Goal: Task Accomplishment & Management: Use online tool/utility

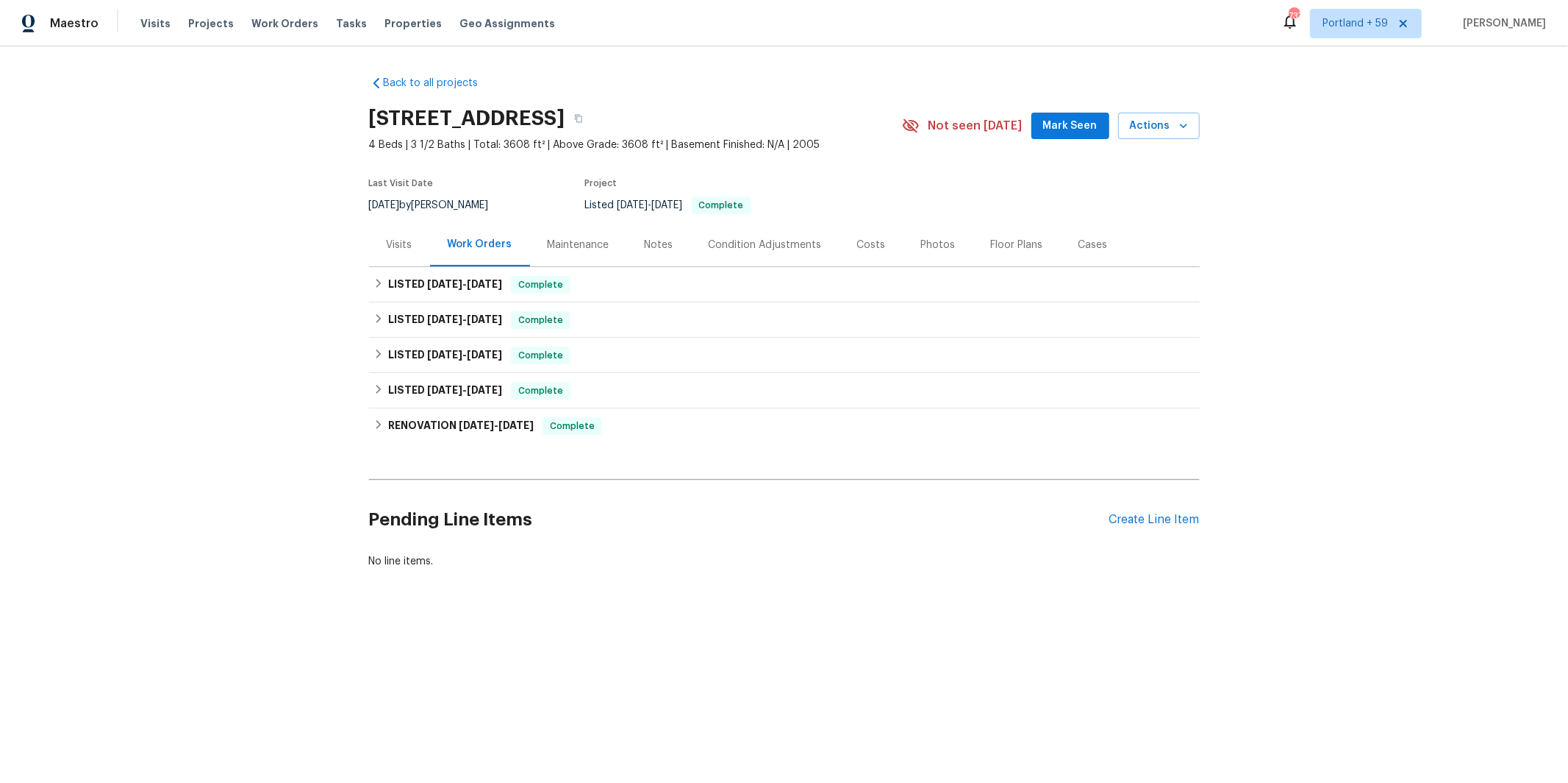
click at [397, 244] on div "Visits" at bounding box center [399, 245] width 26 height 14
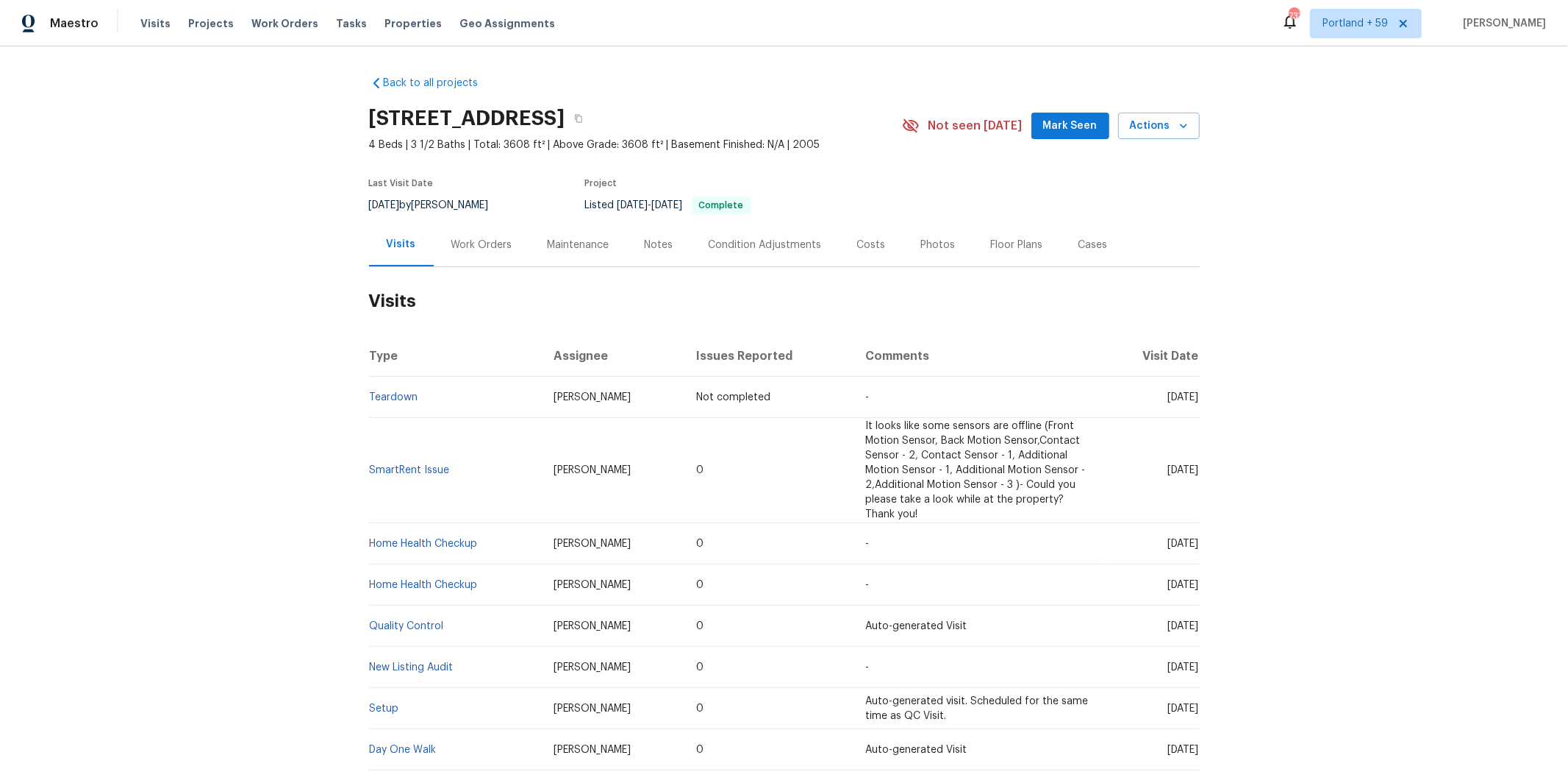
click at [481, 247] on div "Work Orders" at bounding box center [482, 245] width 61 height 14
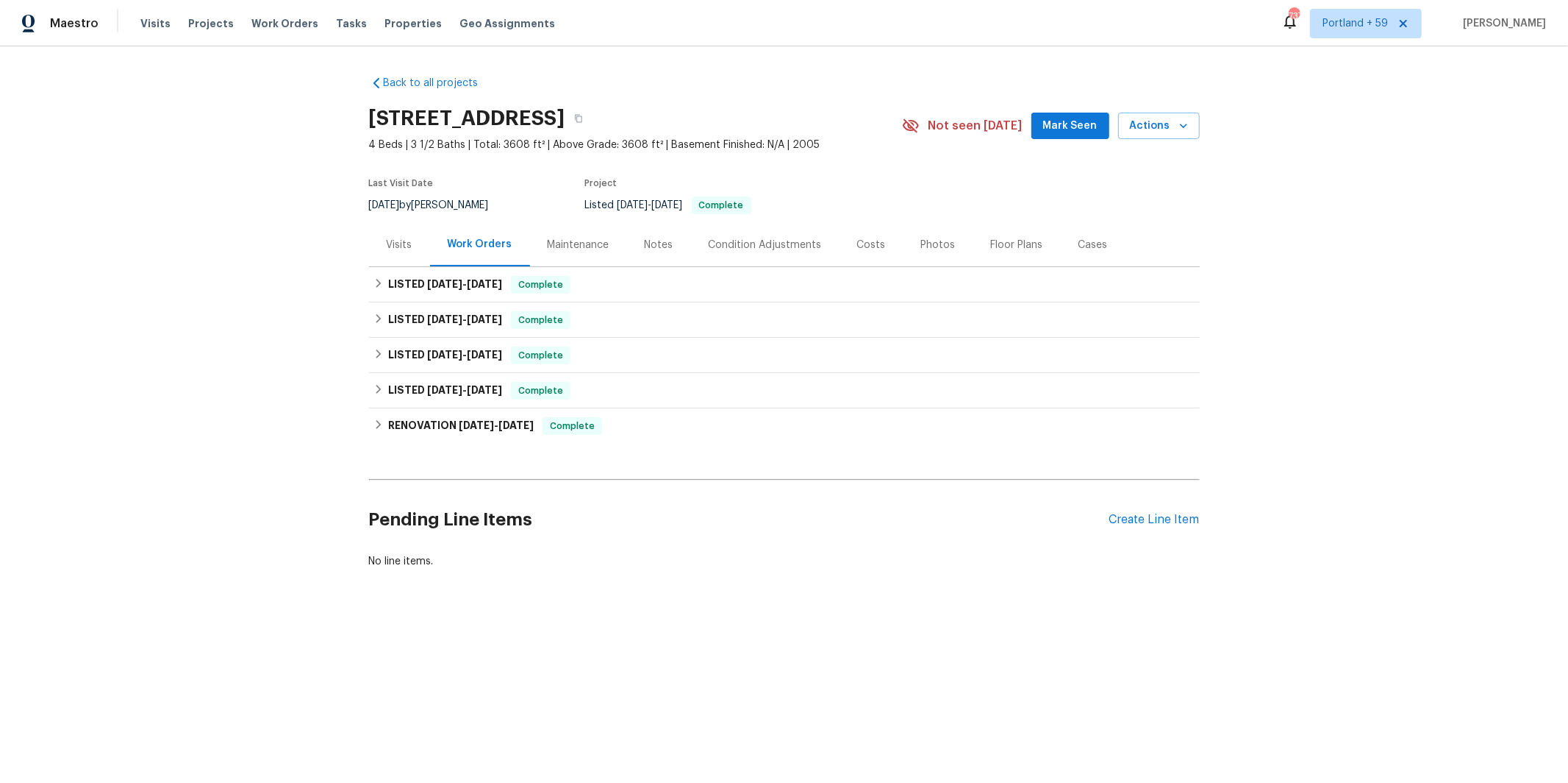
click at [391, 250] on div "Visits" at bounding box center [399, 245] width 26 height 14
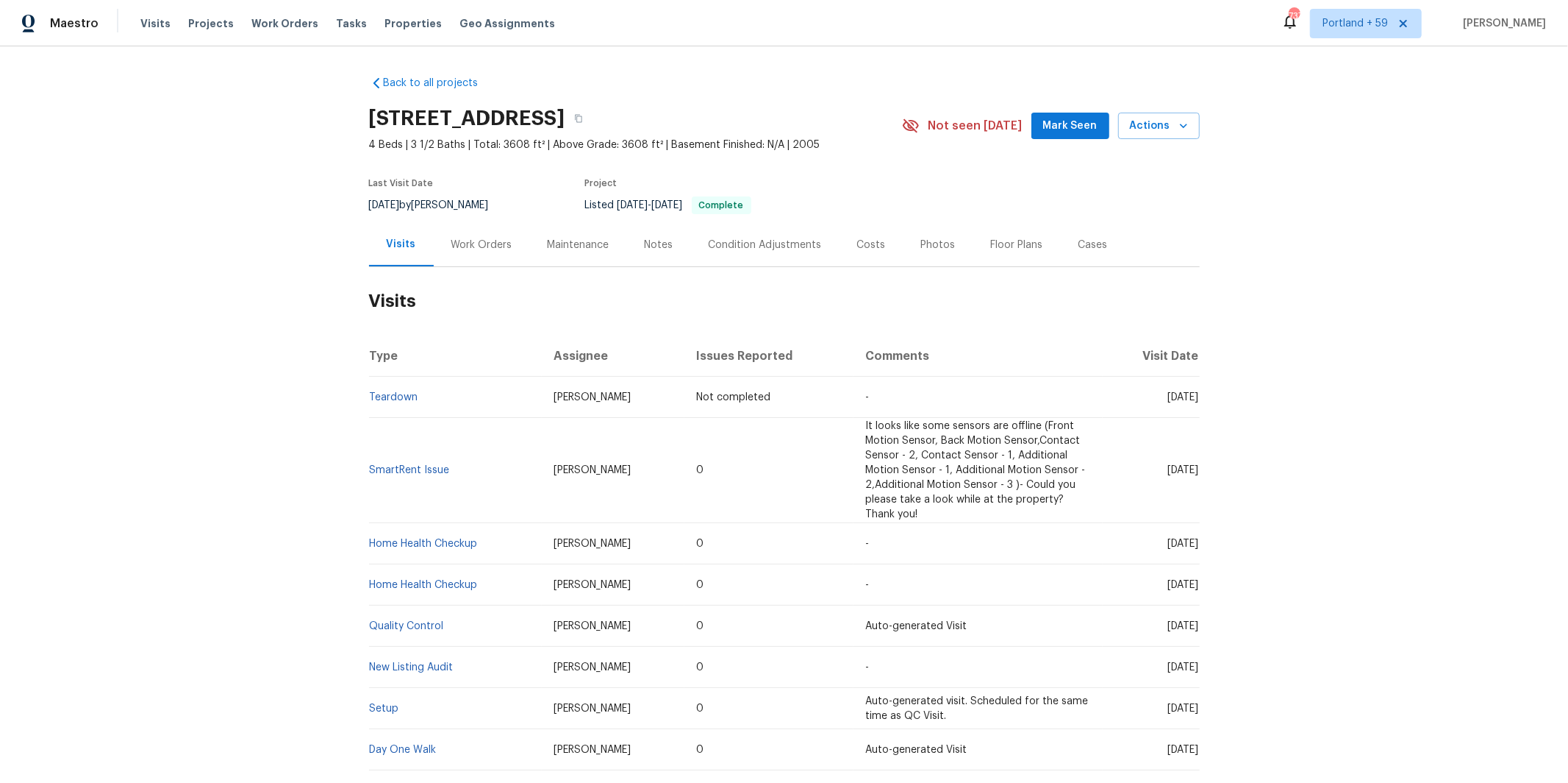
click at [477, 244] on div "Work Orders" at bounding box center [482, 245] width 61 height 14
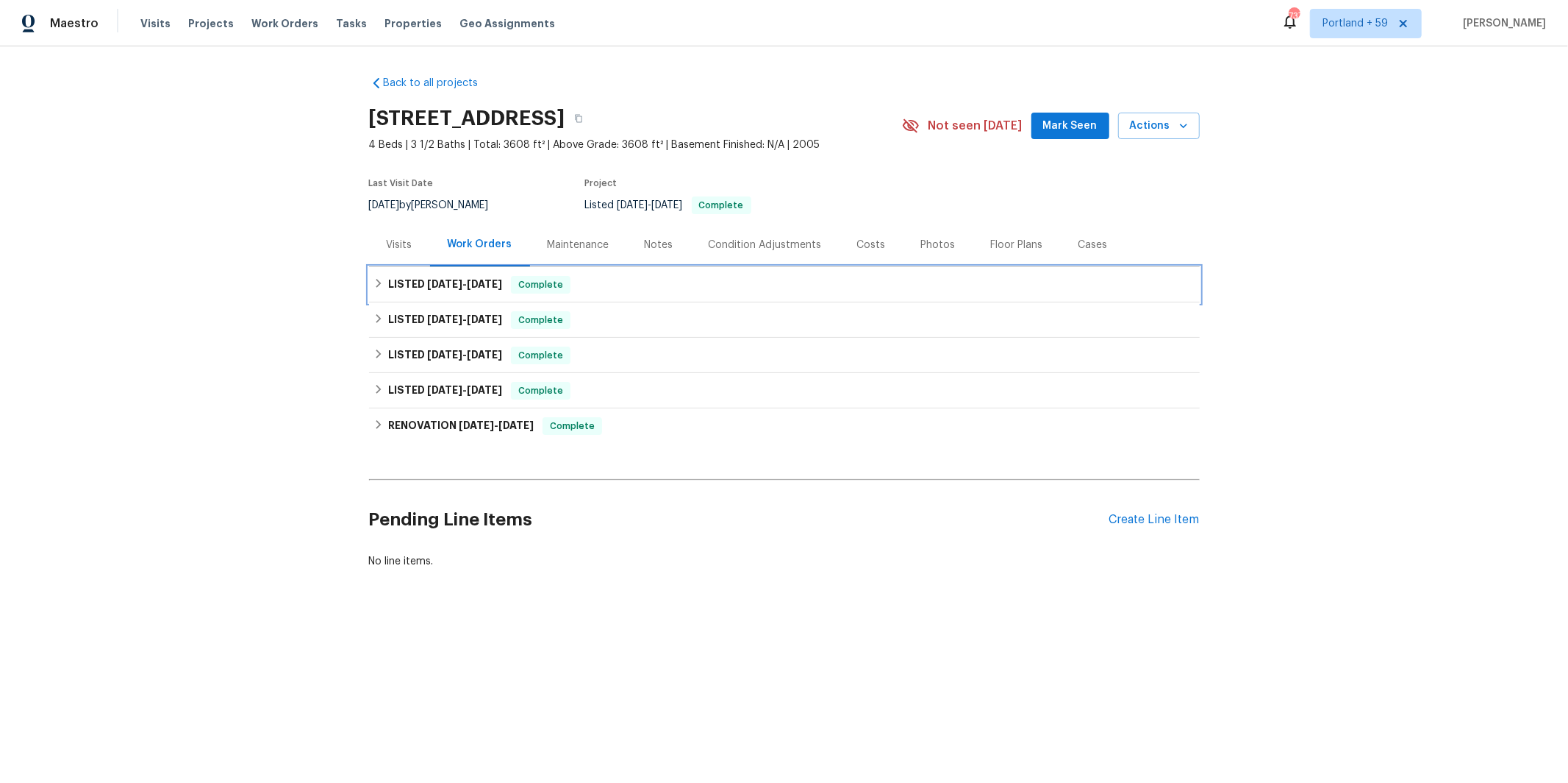
click at [427, 286] on span "[DATE]" at bounding box center [444, 284] width 35 height 11
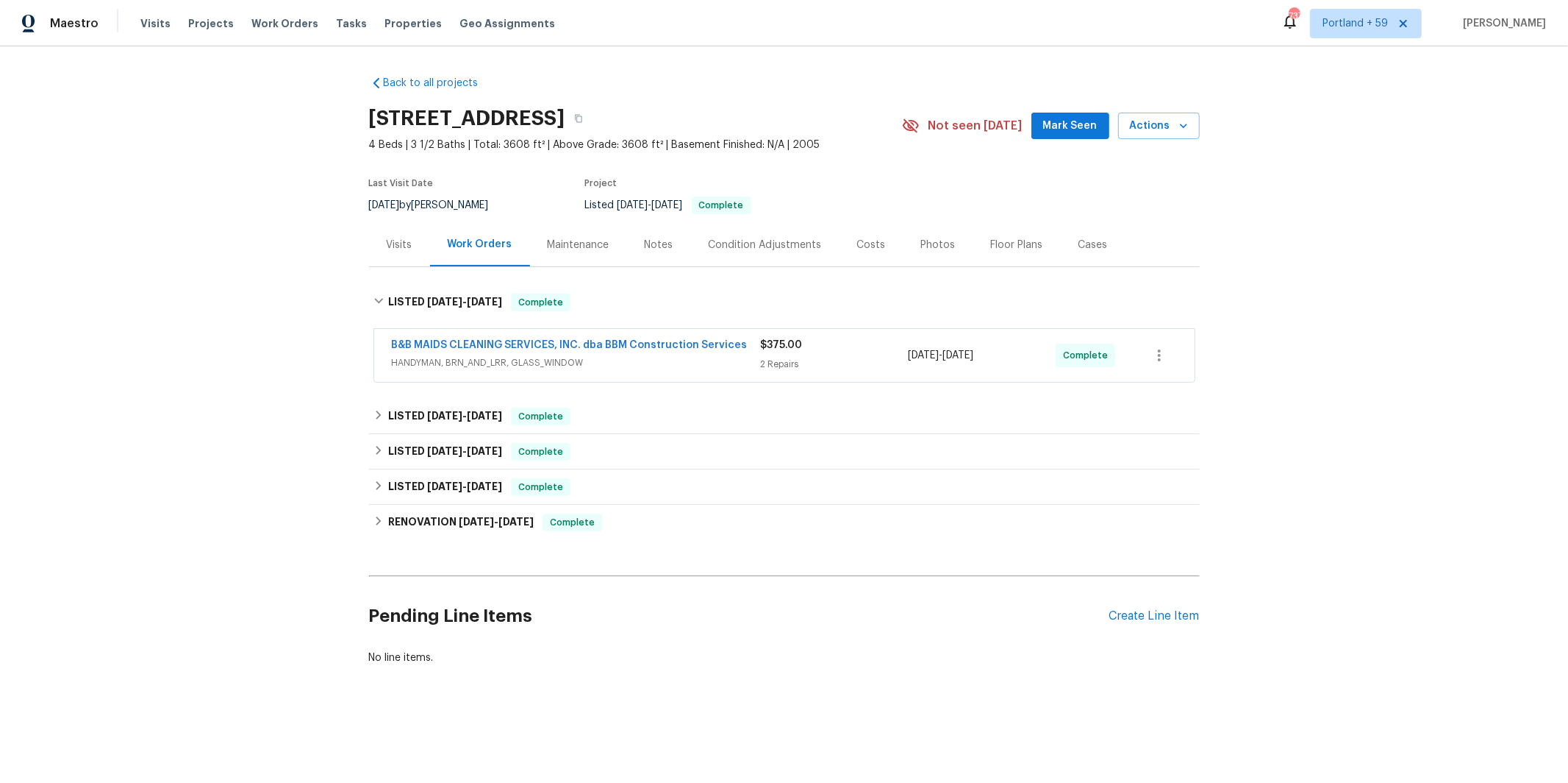
click at [643, 364] on span "HANDYMAN, BRN_AND_LRR, GLASS_WINDOW" at bounding box center [576, 362] width 369 height 14
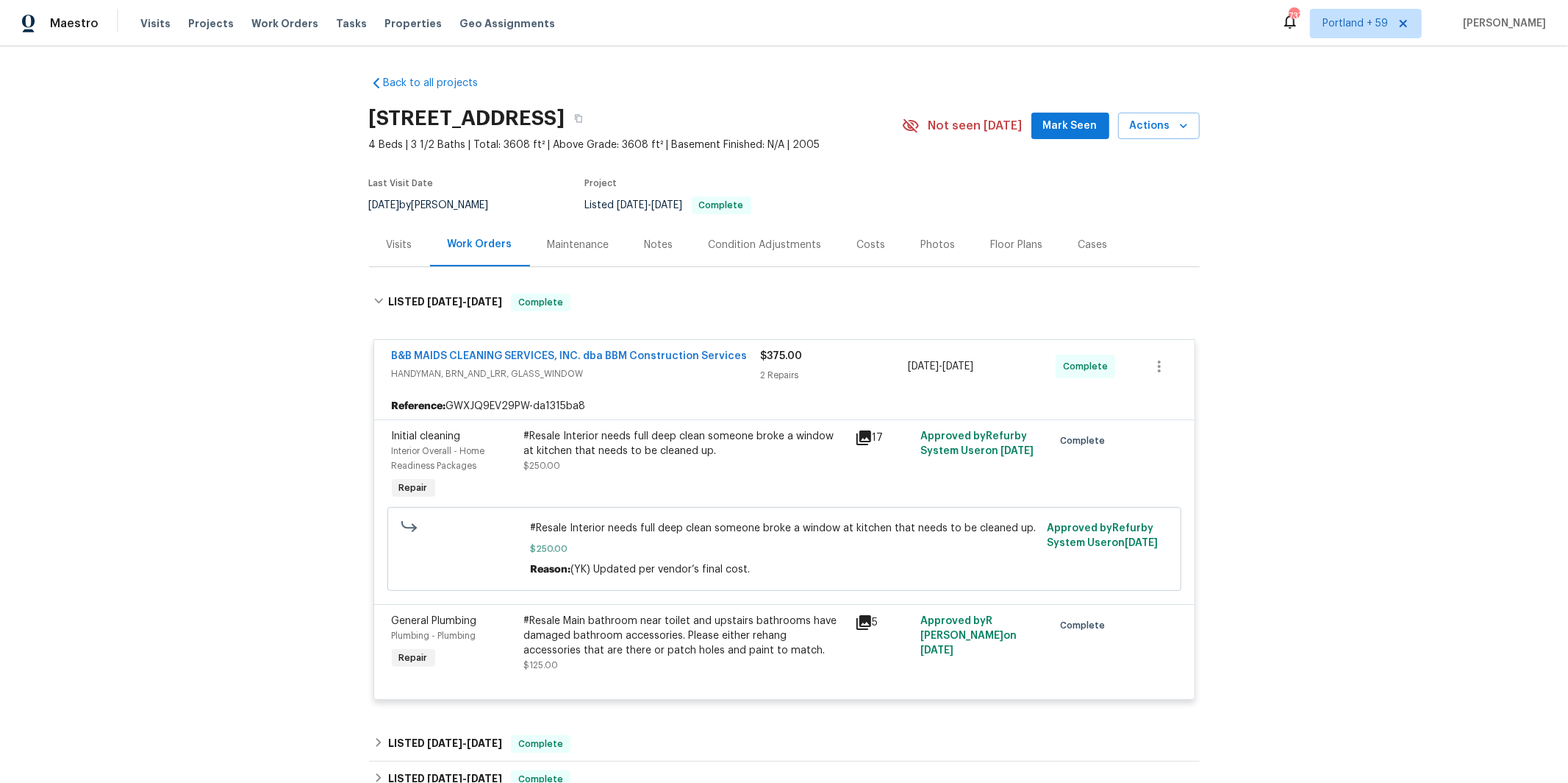
click at [861, 434] on icon at bounding box center [863, 437] width 14 height 14
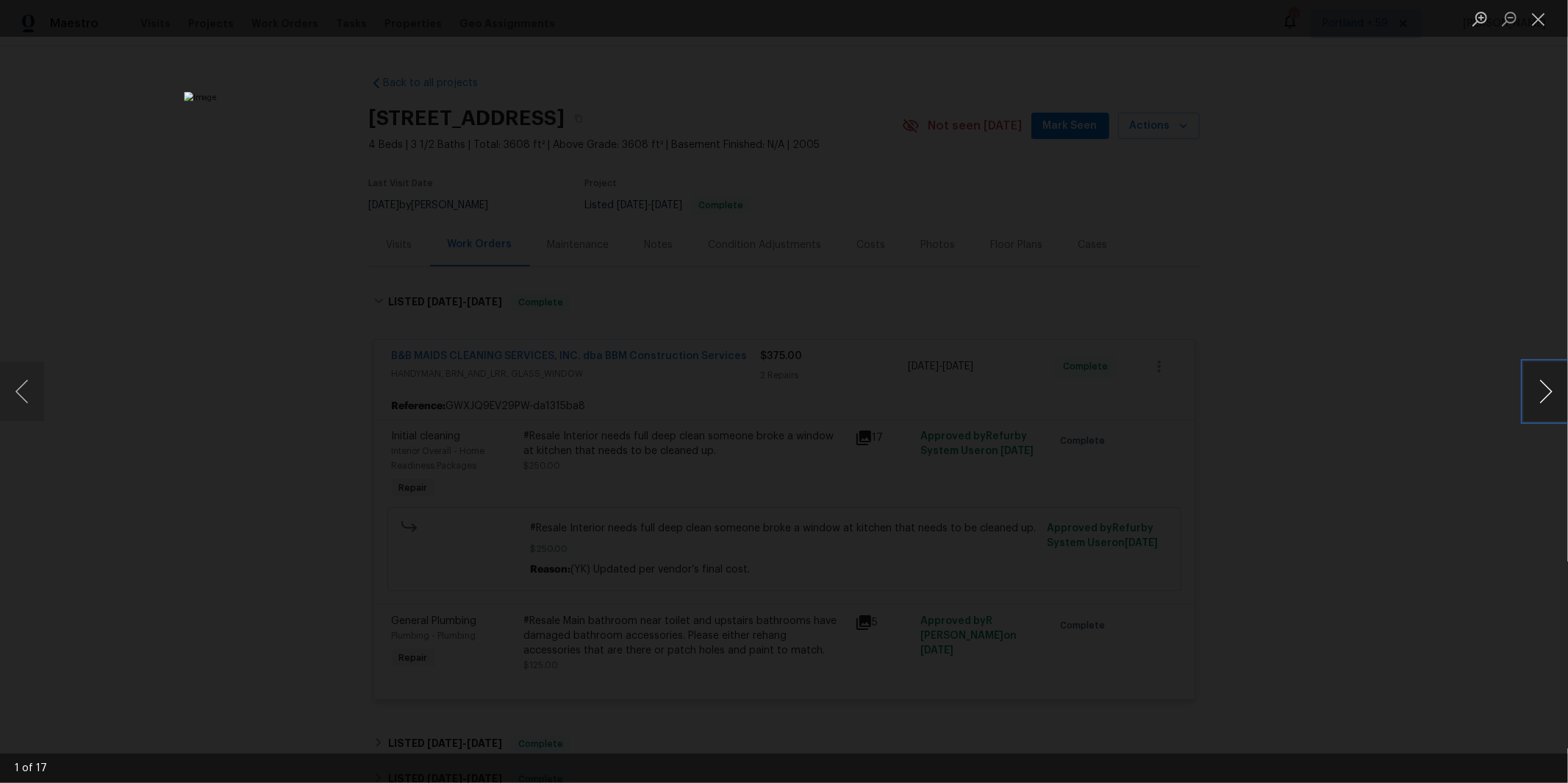
click at [1545, 395] on button "Next image" at bounding box center [1546, 392] width 44 height 59
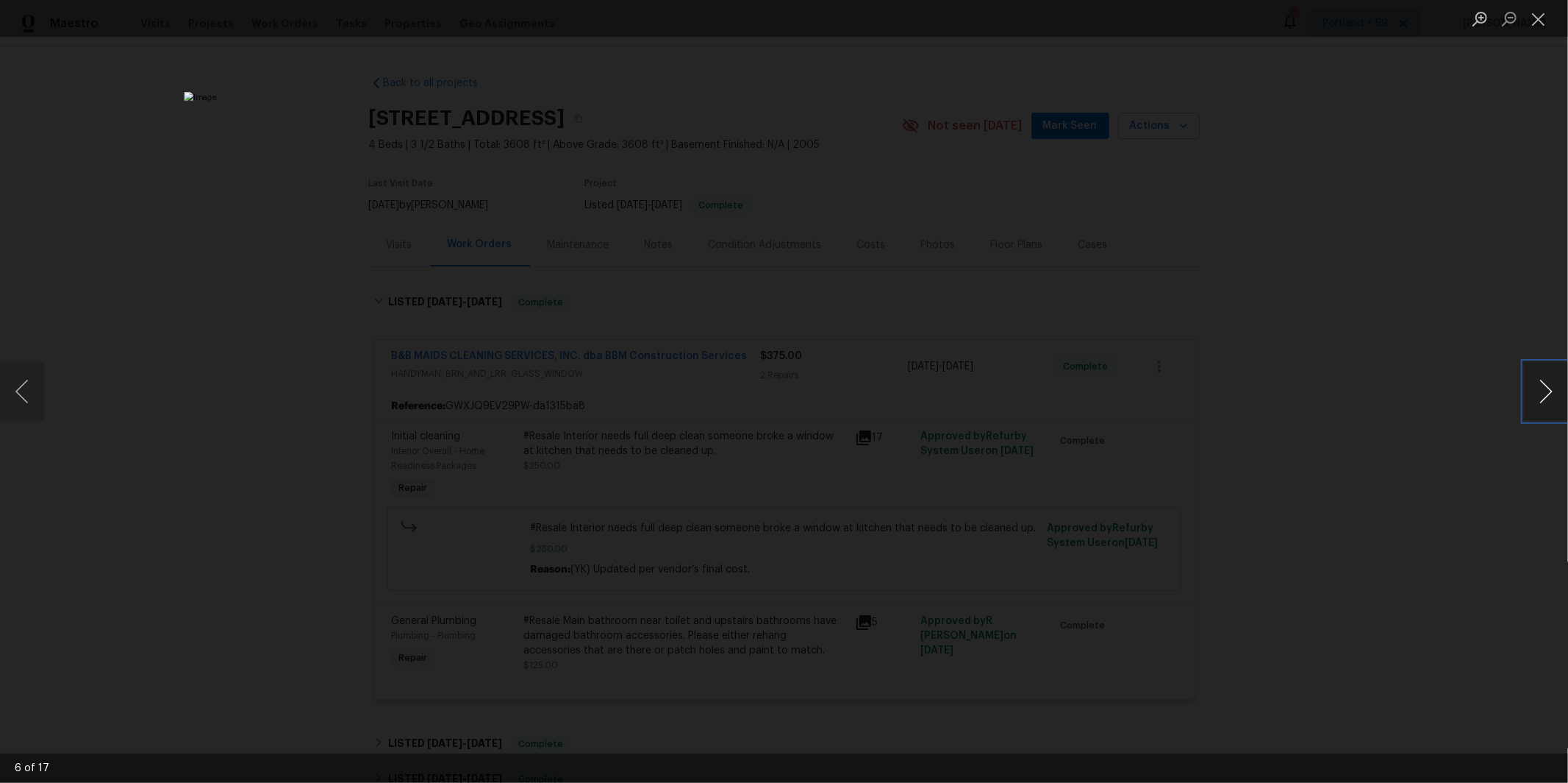
click at [1545, 395] on button "Next image" at bounding box center [1546, 392] width 44 height 59
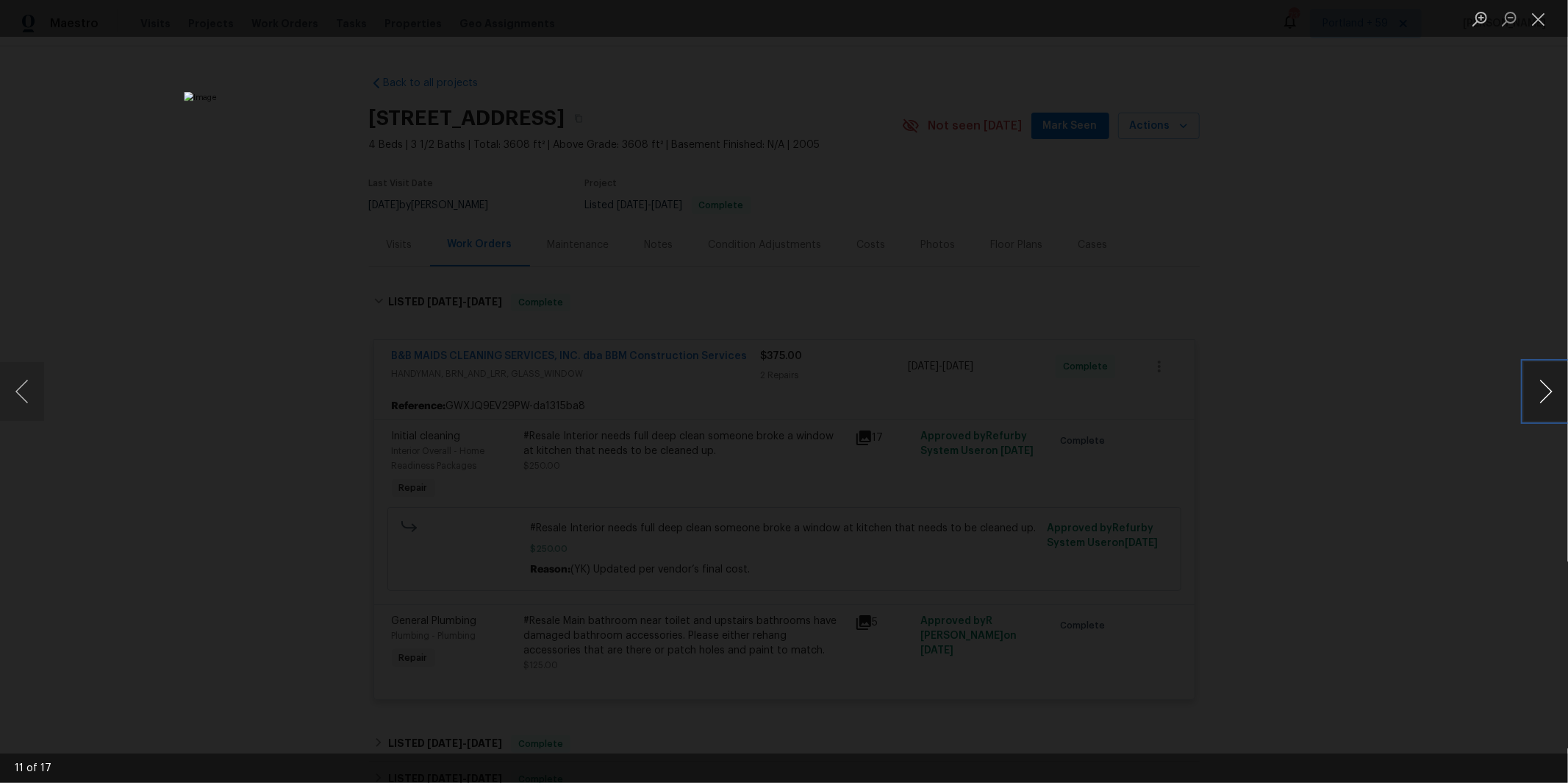
click at [1545, 395] on button "Next image" at bounding box center [1546, 392] width 44 height 59
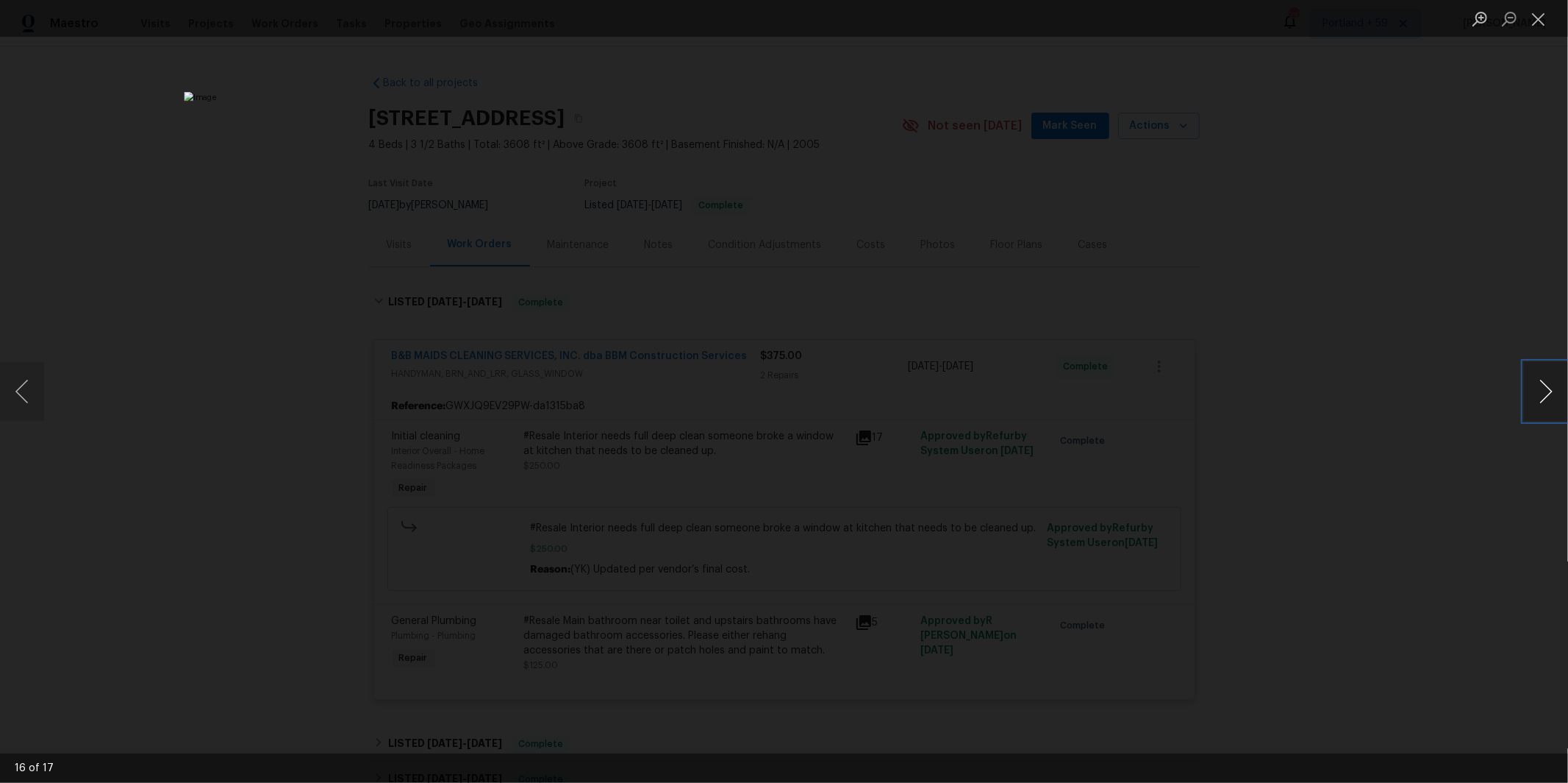
click at [1545, 395] on button "Next image" at bounding box center [1546, 392] width 44 height 59
click at [1391, 332] on div "Lightbox" at bounding box center [784, 391] width 1568 height 783
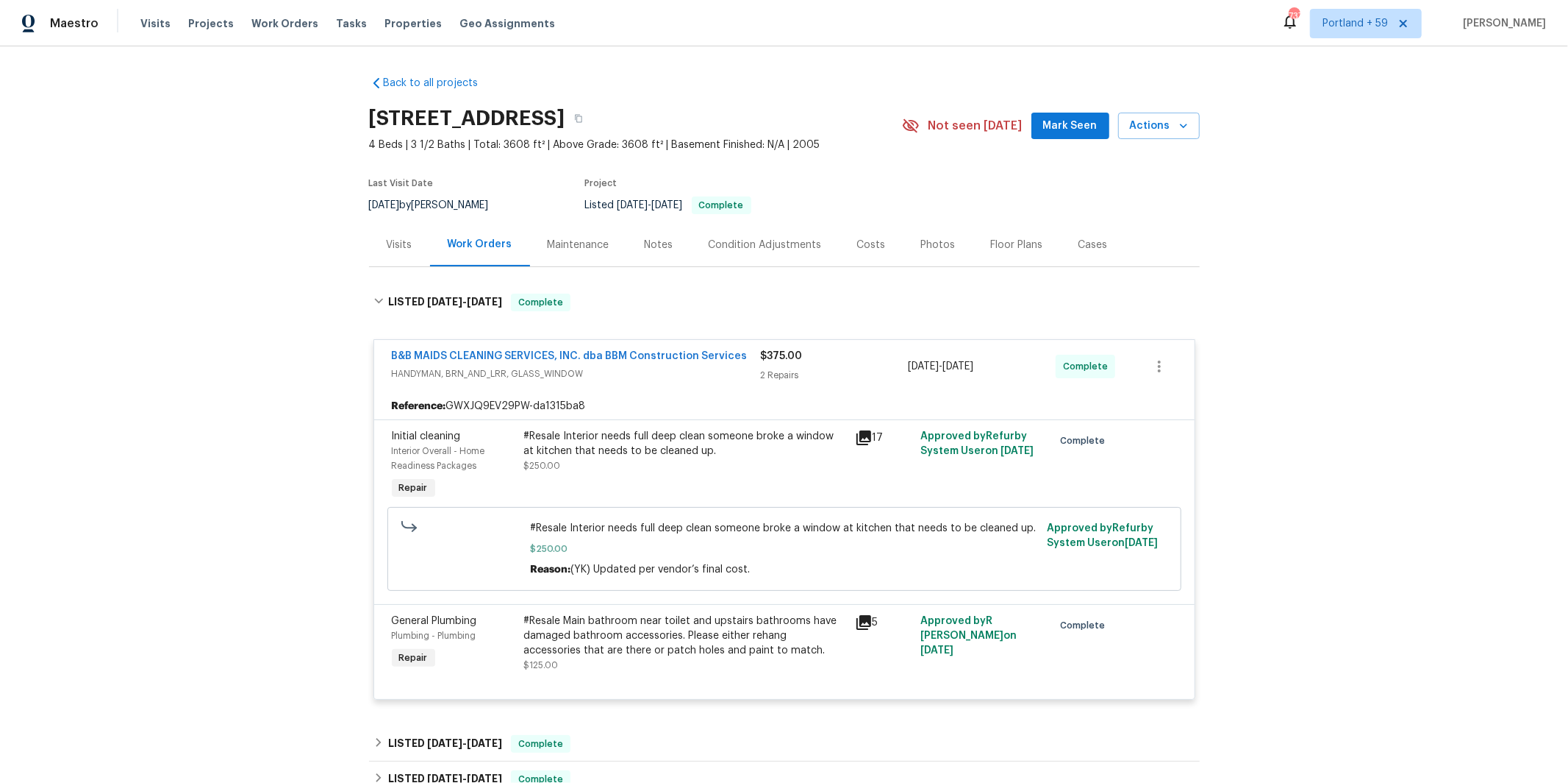
click at [864, 620] on icon at bounding box center [863, 621] width 14 height 14
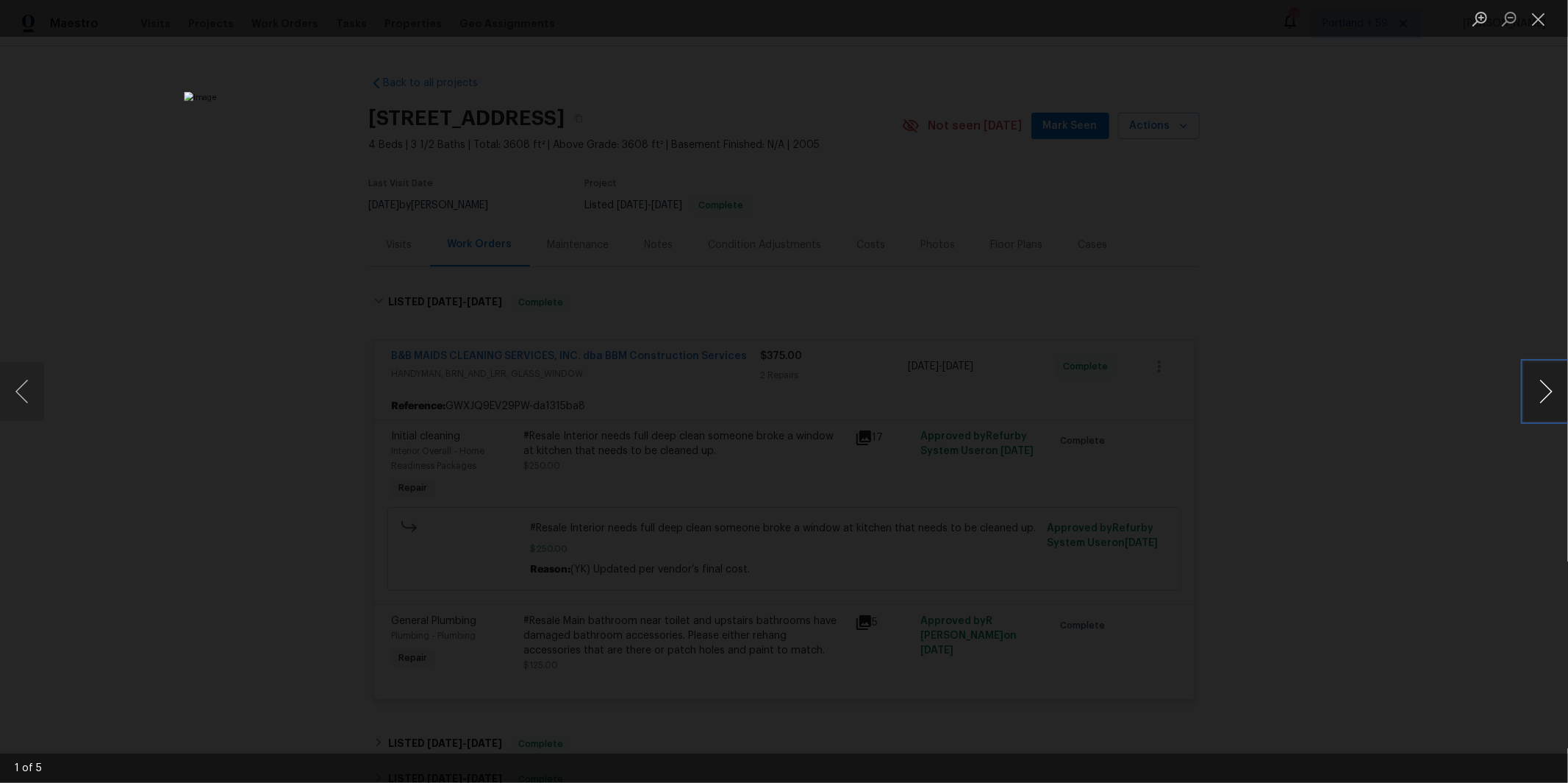
click at [1539, 405] on button "Next image" at bounding box center [1546, 392] width 44 height 59
click at [1538, 405] on button "Next image" at bounding box center [1546, 392] width 44 height 59
click at [1537, 405] on button "Next image" at bounding box center [1546, 392] width 44 height 59
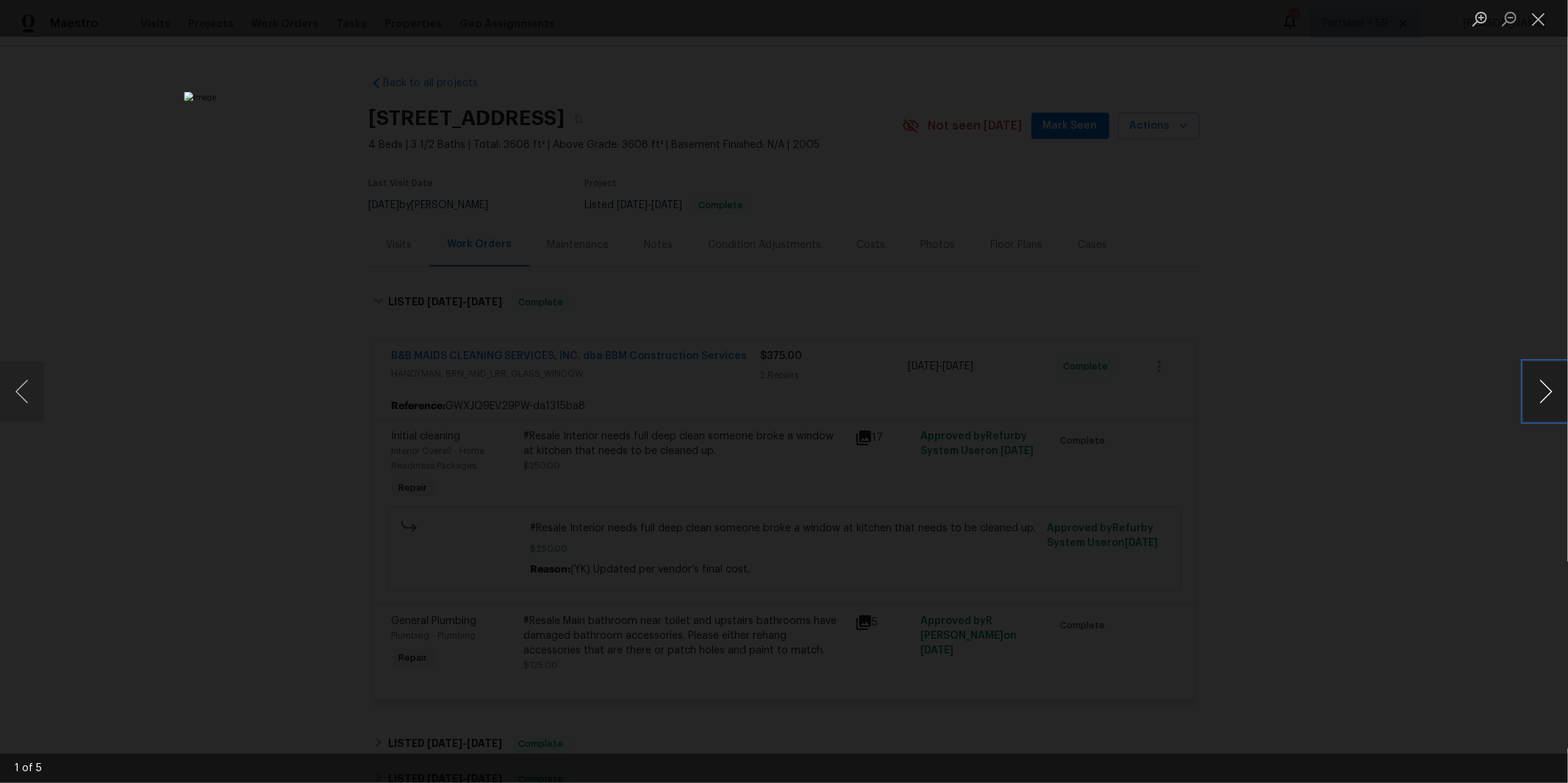
click at [1534, 405] on button "Next image" at bounding box center [1546, 392] width 44 height 59
click at [1531, 405] on button "Next image" at bounding box center [1546, 392] width 44 height 59
drag, startPoint x: 1273, startPoint y: 242, endPoint x: 1259, endPoint y: 244, distance: 14.1
click at [1272, 242] on div "Lightbox" at bounding box center [784, 391] width 1568 height 783
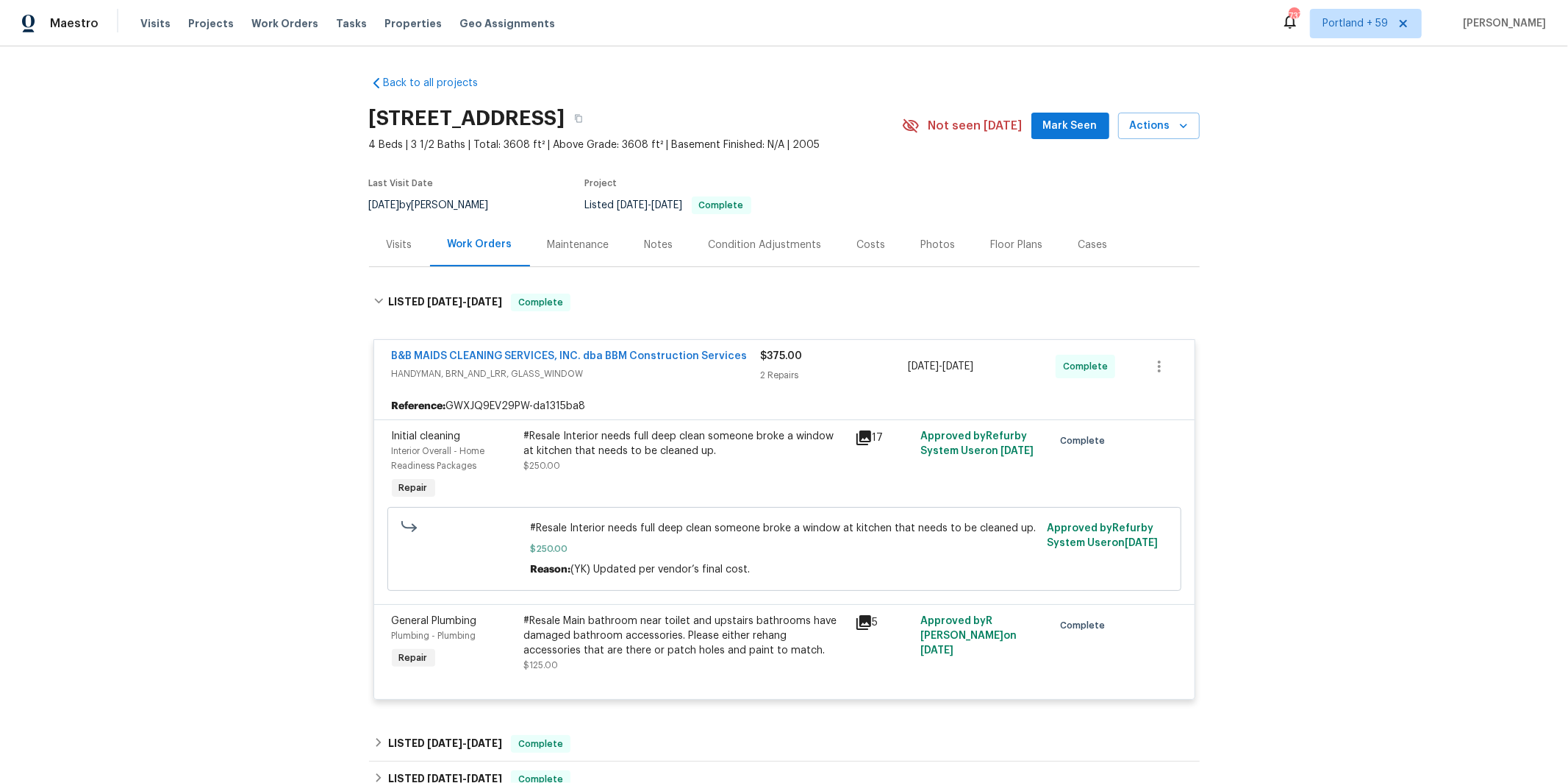
click at [680, 371] on span "HANDYMAN, BRN_AND_LRR, GLASS_WINDOW" at bounding box center [576, 373] width 369 height 14
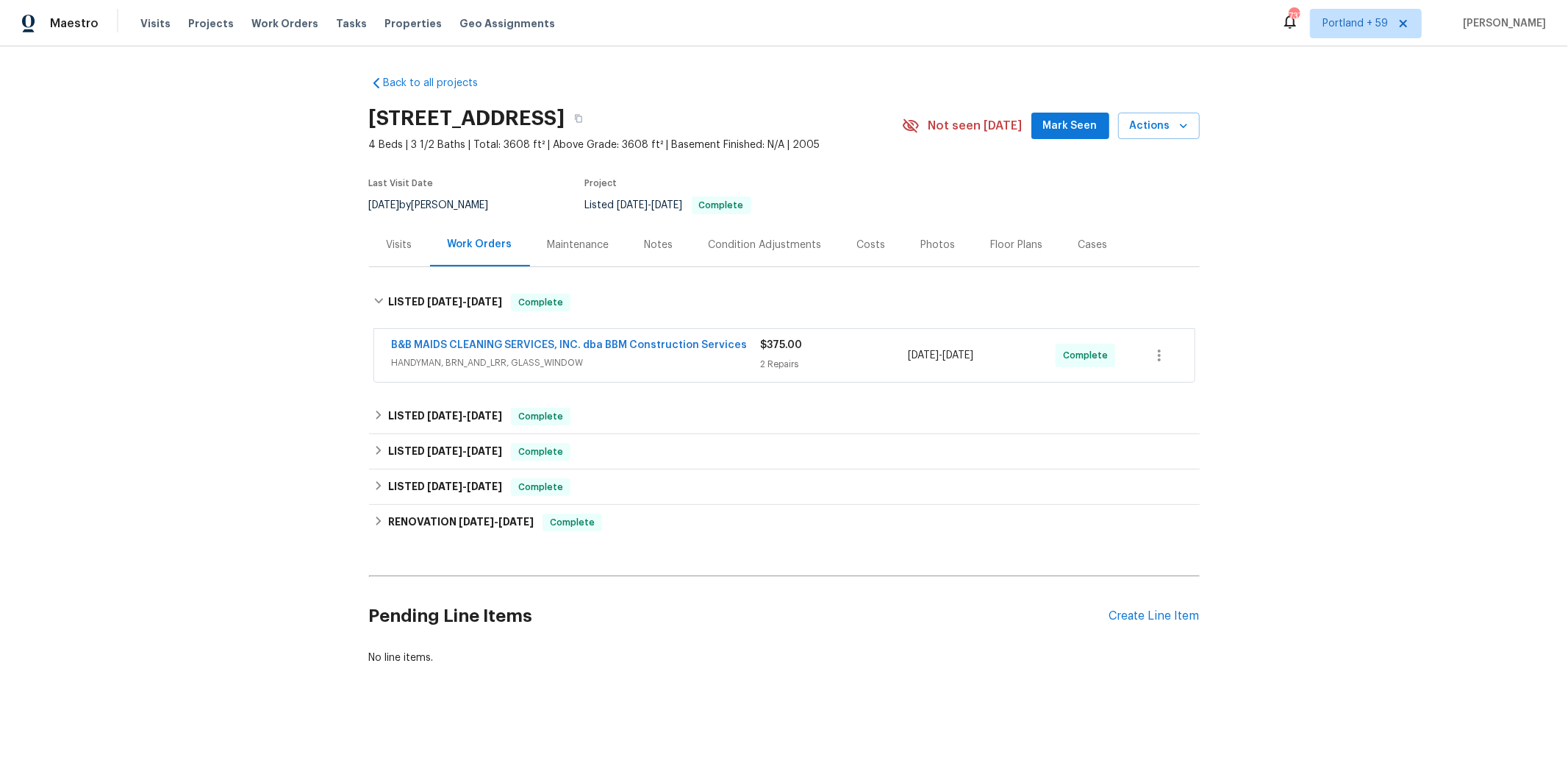
click at [1070, 369] on div "Complete" at bounding box center [1092, 355] width 74 height 35
